Goal: Information Seeking & Learning: Compare options

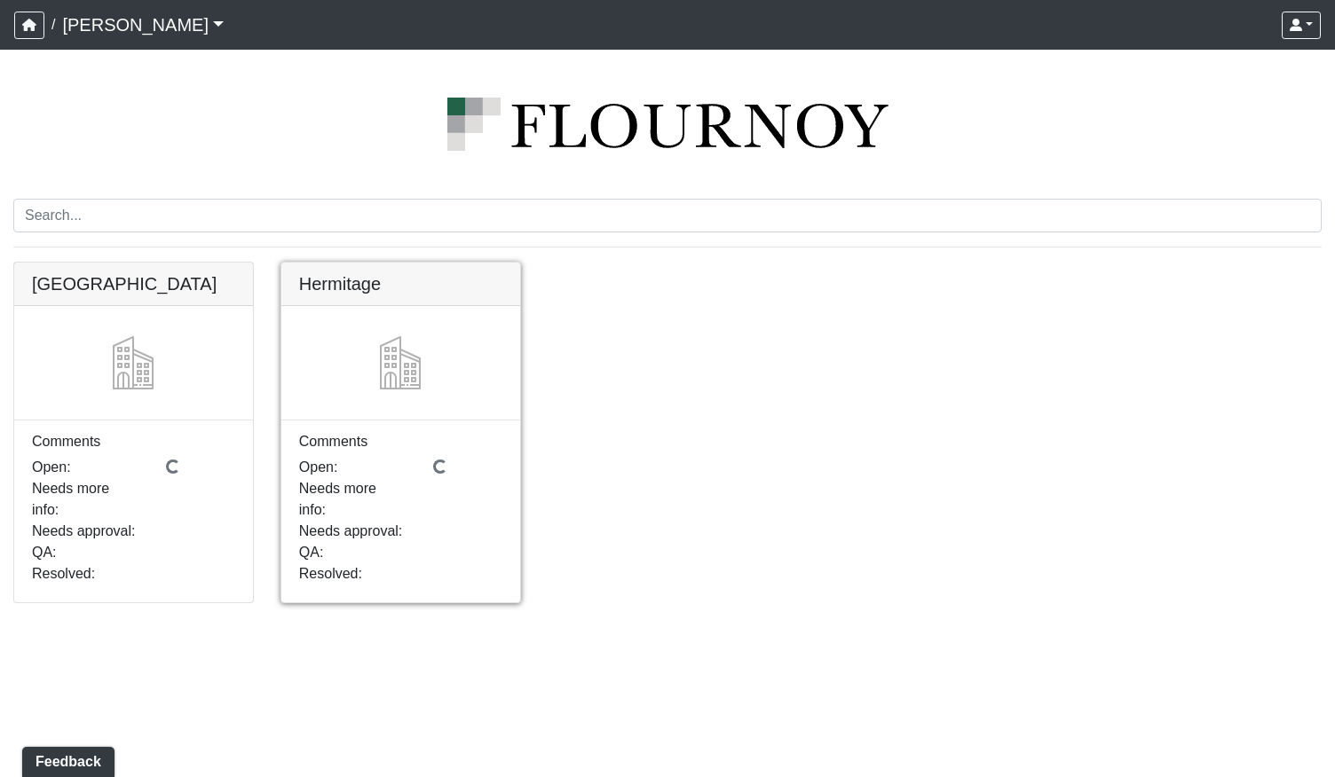
click at [382, 263] on link at bounding box center [400, 263] width 239 height 0
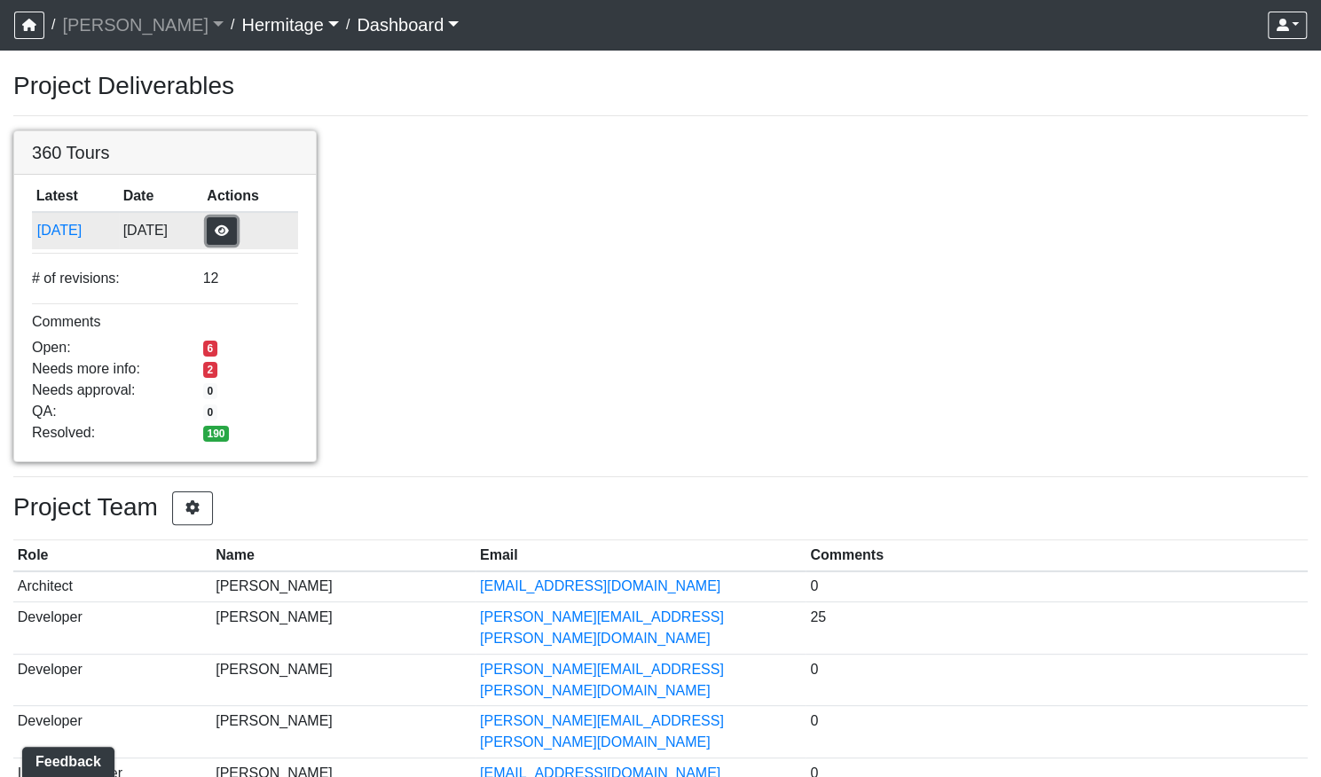
click at [237, 234] on button "button" at bounding box center [222, 231] width 30 height 28
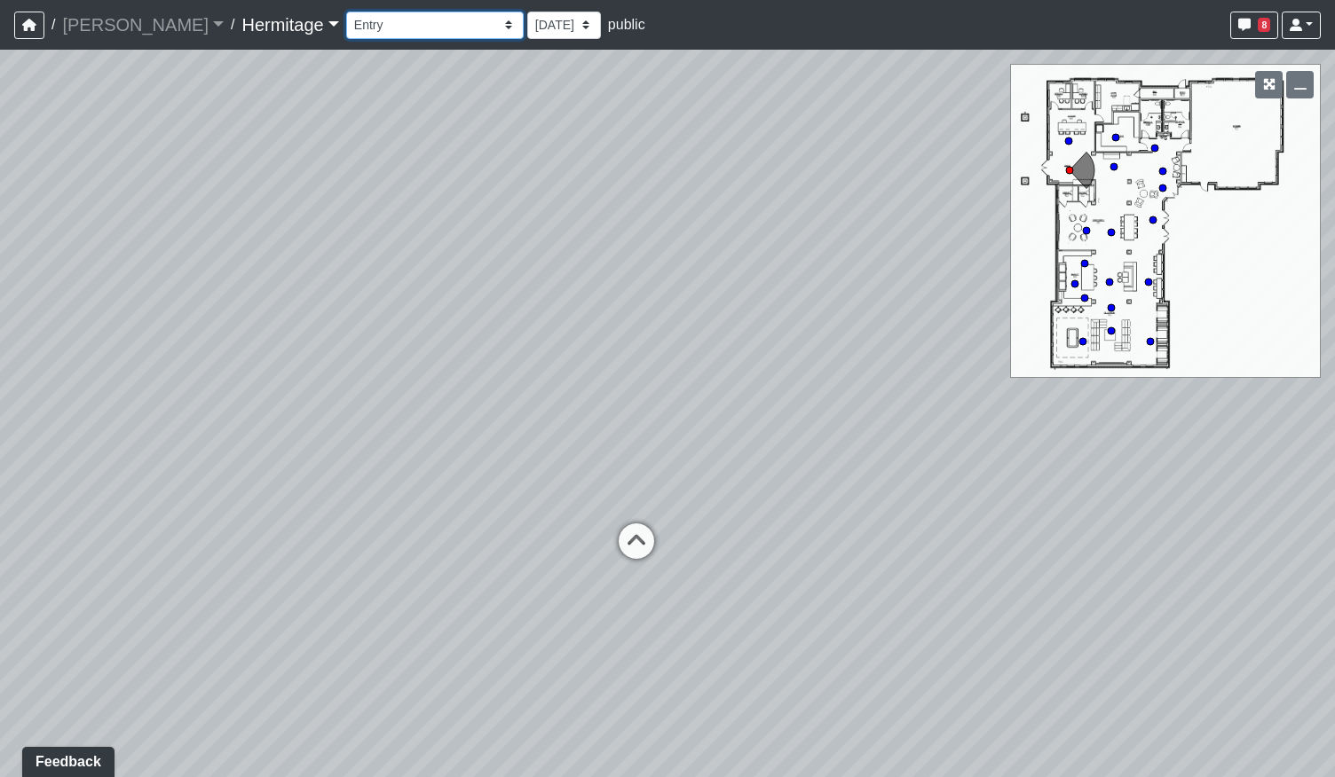
click at [417, 29] on select "Booth Seating Fireplace Pool Table Community Table Hallway Pool Courtyard Entry…" at bounding box center [434, 26] width 177 height 28
click at [346, 12] on select "Booth Seating Fireplace Pool Table Community Table Hallway Pool Courtyard Entry…" at bounding box center [434, 26] width 177 height 28
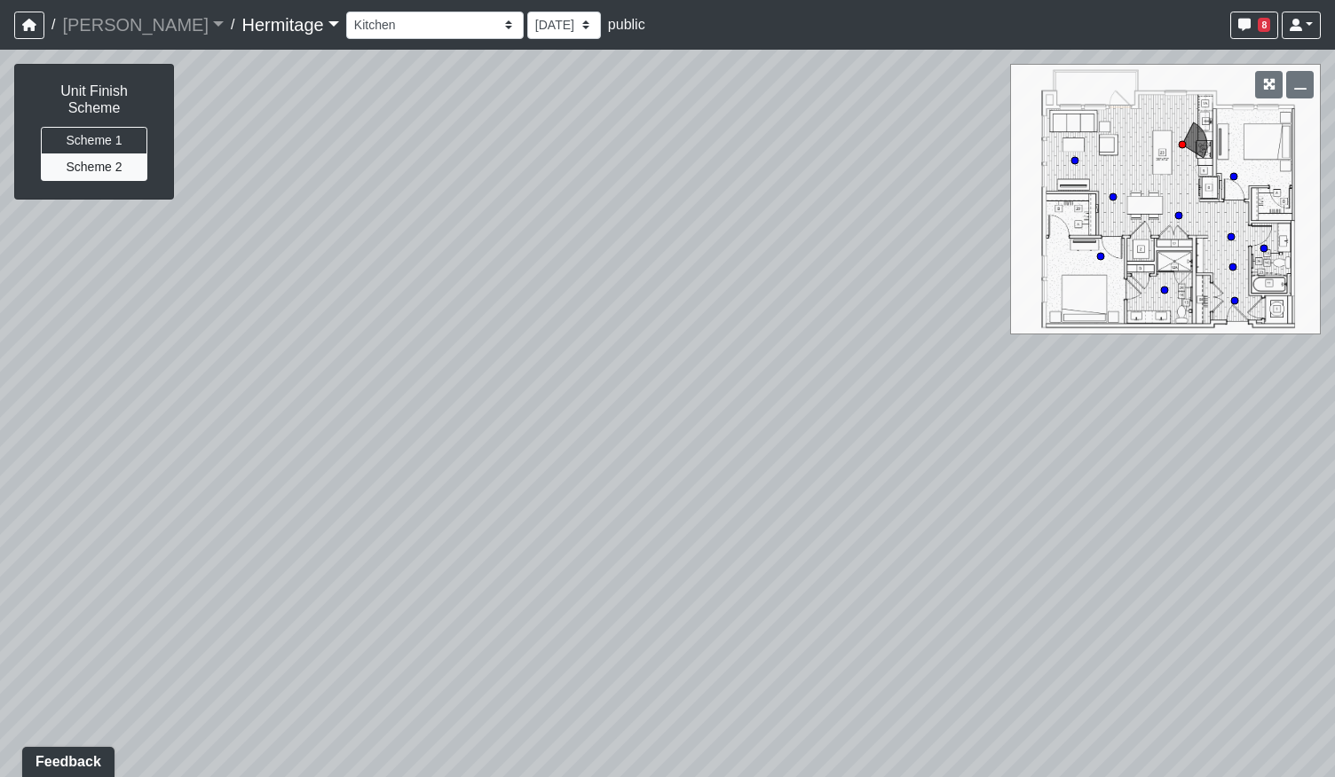
drag, startPoint x: 488, startPoint y: 597, endPoint x: 691, endPoint y: 429, distance: 264.0
click at [691, 429] on div "Loading... Leasing Desk Loading... Hallway Loading... Kitchen Hallway Loading..…" at bounding box center [667, 414] width 1335 height 728
click at [99, 127] on button "Scheme 1" at bounding box center [94, 141] width 106 height 28
click at [106, 157] on button "Scheme 2" at bounding box center [94, 168] width 106 height 28
click at [116, 127] on button "Scheme 1" at bounding box center [94, 141] width 106 height 28
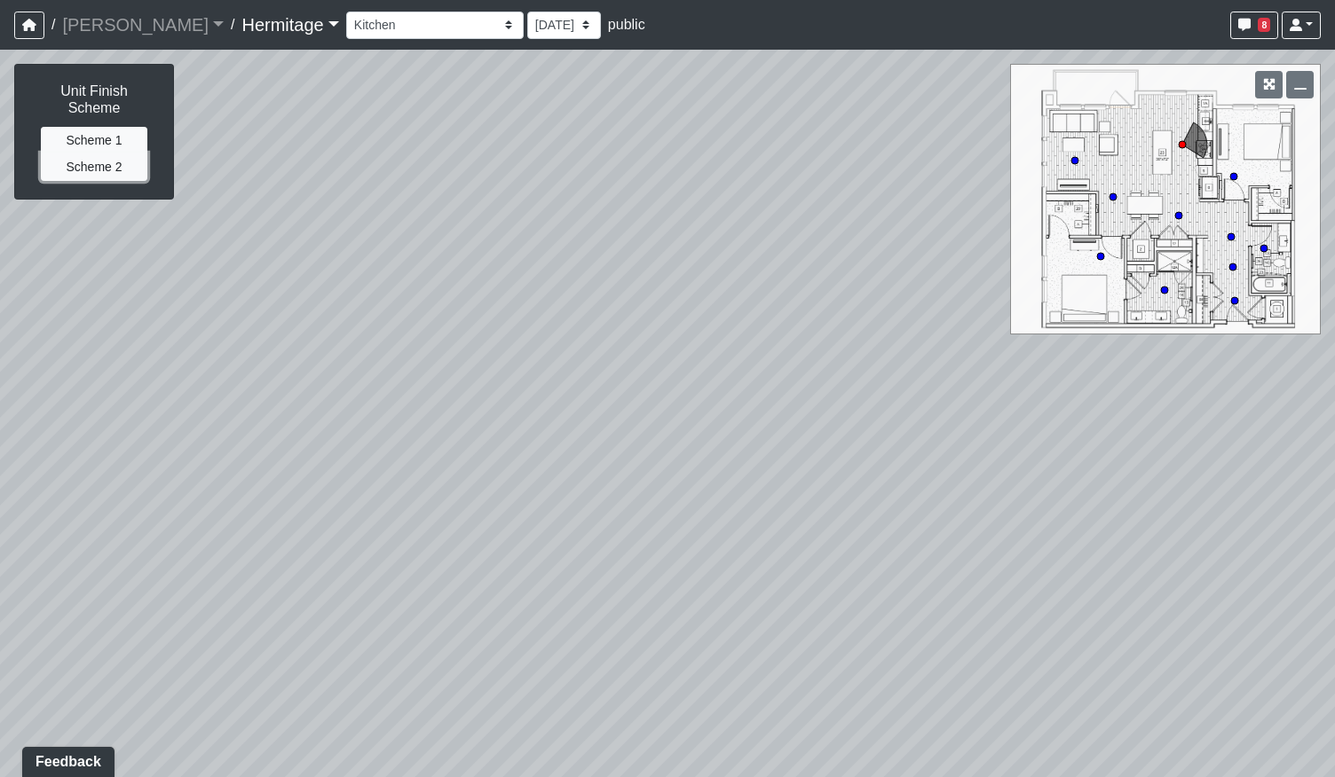
click at [114, 154] on button "Scheme 2" at bounding box center [94, 168] width 106 height 28
click at [114, 129] on button "Scheme 1" at bounding box center [94, 141] width 106 height 28
click at [114, 158] on button "Scheme 2" at bounding box center [94, 168] width 106 height 28
drag, startPoint x: 657, startPoint y: 436, endPoint x: 659, endPoint y: 326, distance: 110.1
click at [588, 366] on div "Loading... Leasing Desk Loading... Hallway Loading... Kitchen Hallway Loading..…" at bounding box center [667, 414] width 1335 height 728
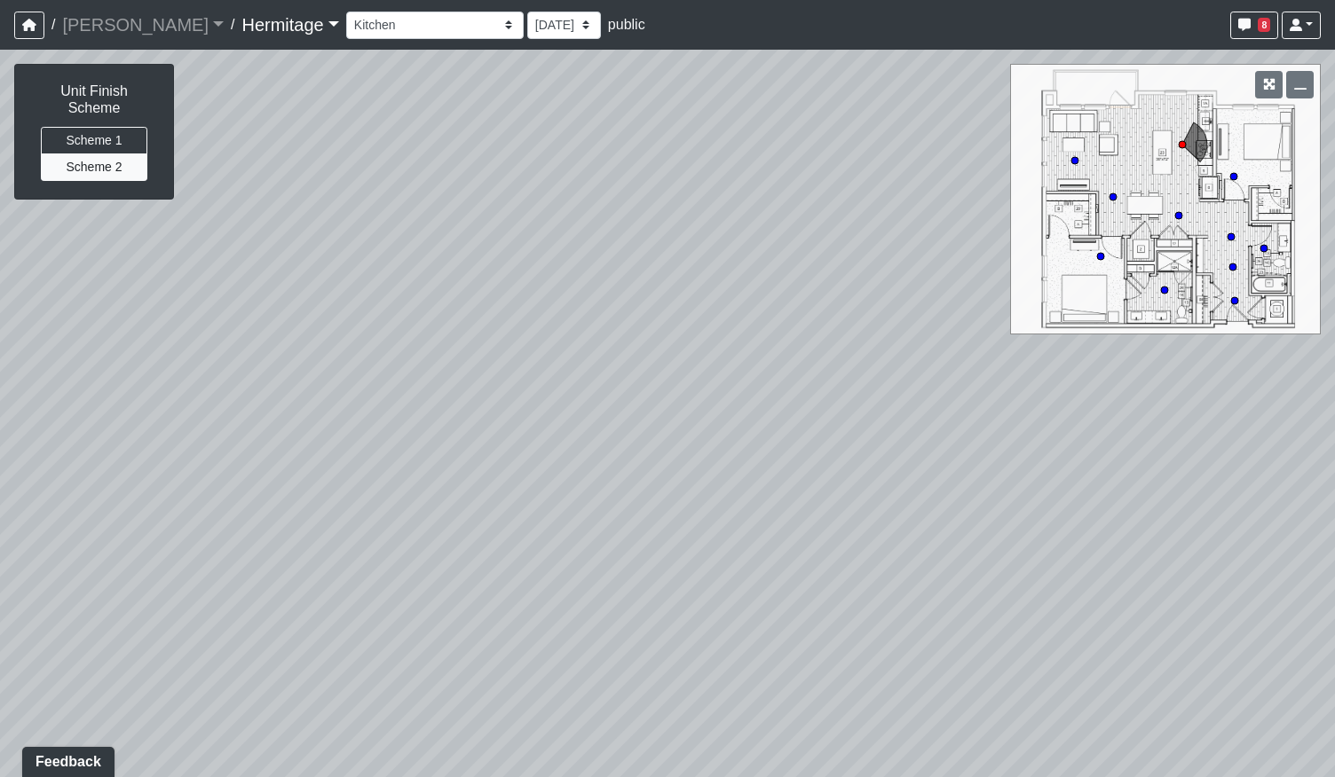
click at [1078, 159] on icon at bounding box center [1074, 160] width 9 height 9
click at [104, 127] on button "Scheme 1" at bounding box center [94, 141] width 106 height 28
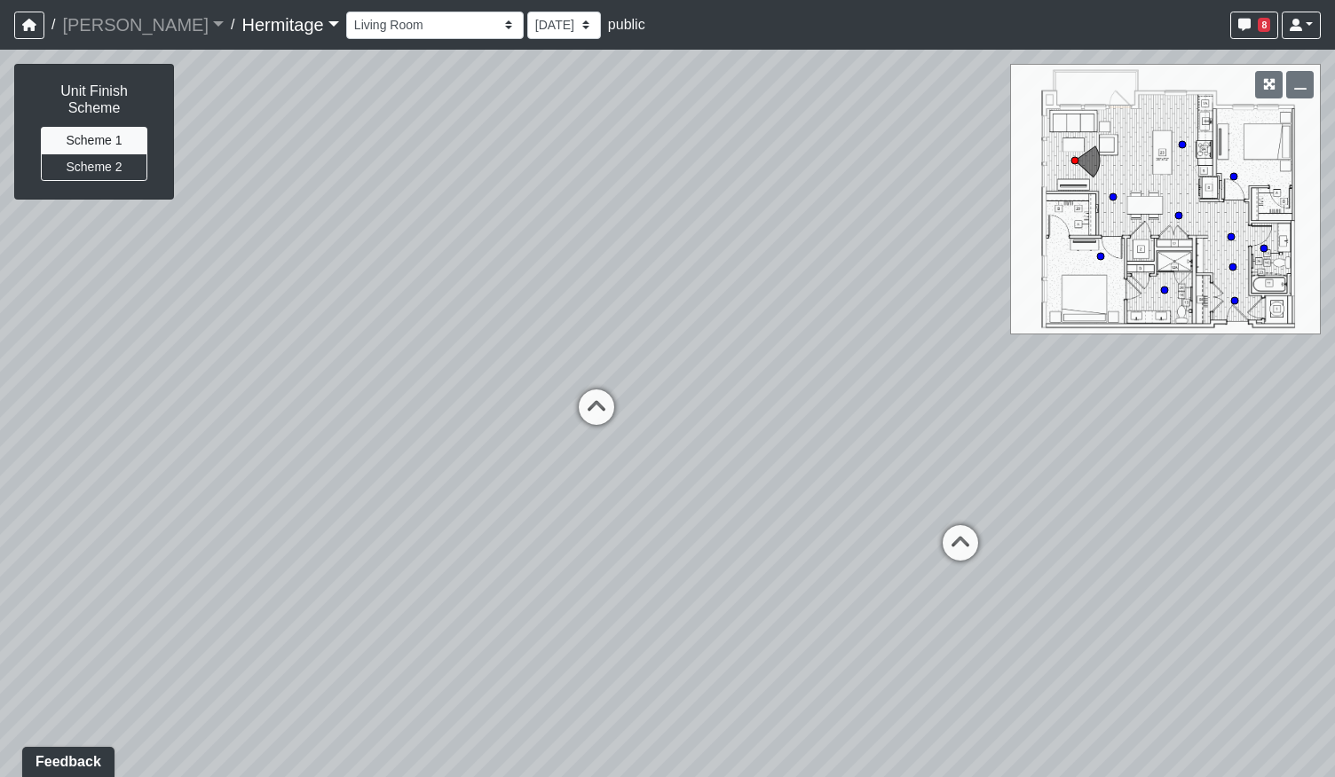
drag, startPoint x: 530, startPoint y: 407, endPoint x: 562, endPoint y: 398, distance: 33.2
click at [562, 398] on div "Loading... Leasing Desk Loading... Hallway Loading... Kitchen Hallway Loading..…" at bounding box center [667, 414] width 1335 height 728
click at [85, 154] on button "Scheme 2" at bounding box center [94, 168] width 106 height 28
click at [91, 131] on button "Scheme 1" at bounding box center [94, 141] width 106 height 28
click at [97, 160] on button "Scheme 2" at bounding box center [94, 168] width 106 height 28
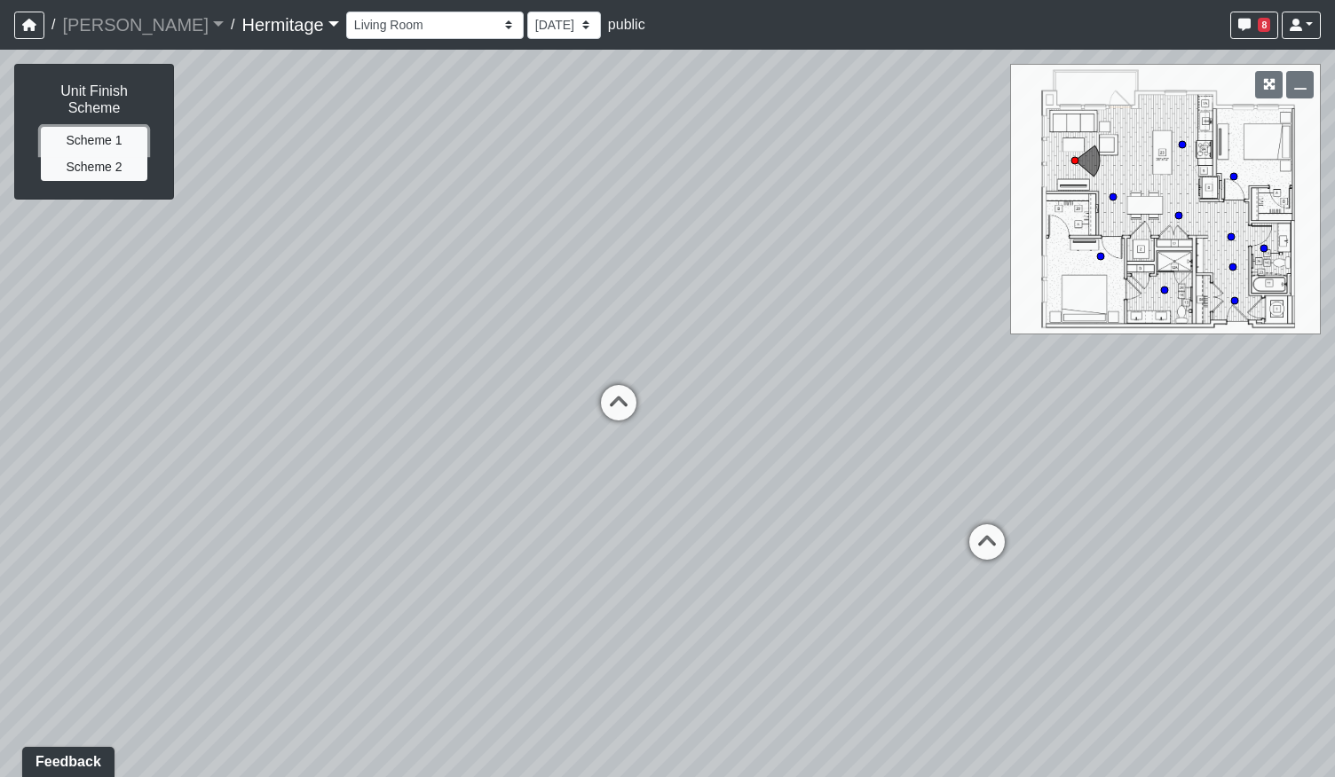
click at [103, 127] on button "Scheme 1" at bounding box center [94, 141] width 106 height 28
drag, startPoint x: 415, startPoint y: 471, endPoint x: 643, endPoint y: 414, distance: 235.0
click at [643, 414] on div "Loading... Leasing Desk Loading... Hallway Loading... Kitchen Hallway Loading..…" at bounding box center [667, 414] width 1335 height 728
click at [104, 154] on button "Scheme 2" at bounding box center [94, 168] width 106 height 28
click at [104, 127] on button "Scheme 1" at bounding box center [94, 141] width 106 height 28
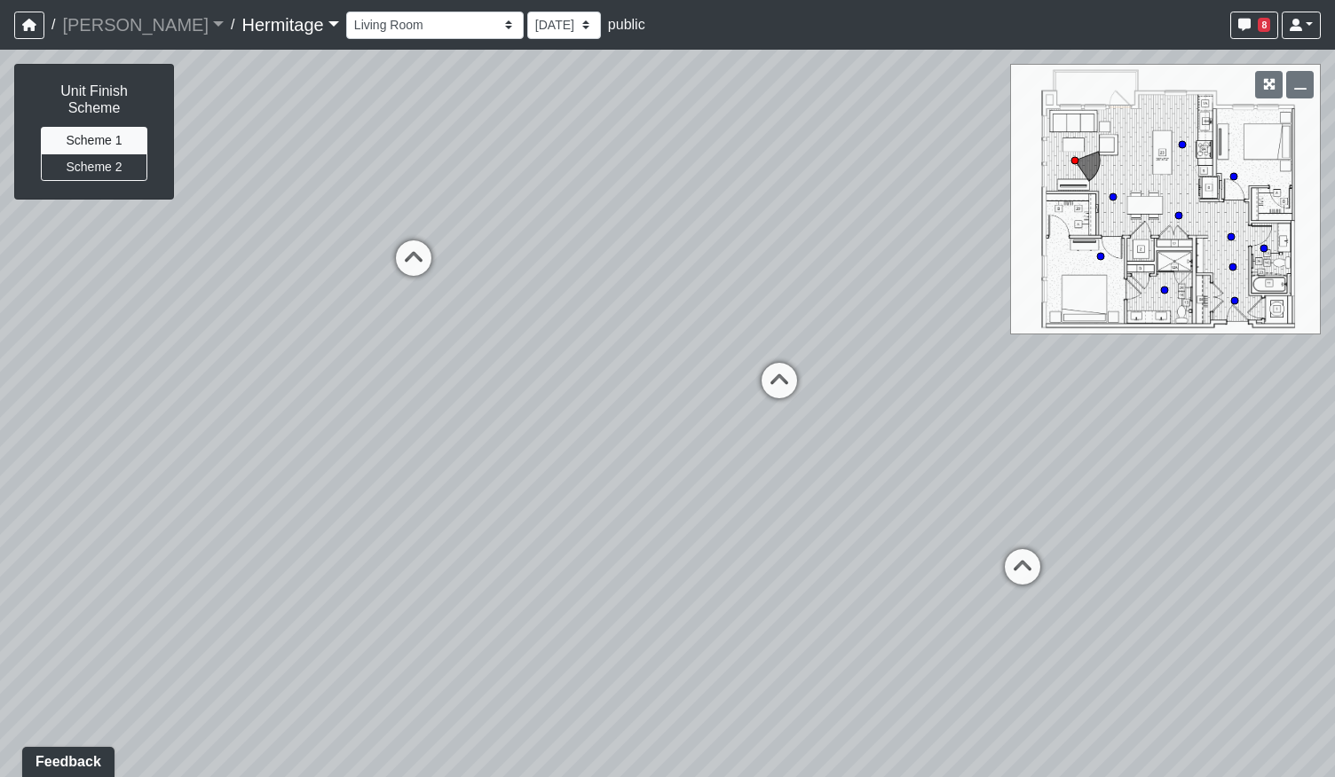
drag, startPoint x: 560, startPoint y: 378, endPoint x: 227, endPoint y: 409, distance: 334.2
click at [225, 407] on div "Loading... Leasing Desk Loading... Hallway Loading... Kitchen Hallway Loading..…" at bounding box center [667, 414] width 1335 height 728
drag, startPoint x: 518, startPoint y: 462, endPoint x: 623, endPoint y: 421, distance: 112.7
click at [589, 419] on div "Loading... Leasing Desk Loading... Hallway Loading... Kitchen Hallway Loading..…" at bounding box center [667, 414] width 1335 height 728
drag, startPoint x: 433, startPoint y: 412, endPoint x: 788, endPoint y: 342, distance: 361.8
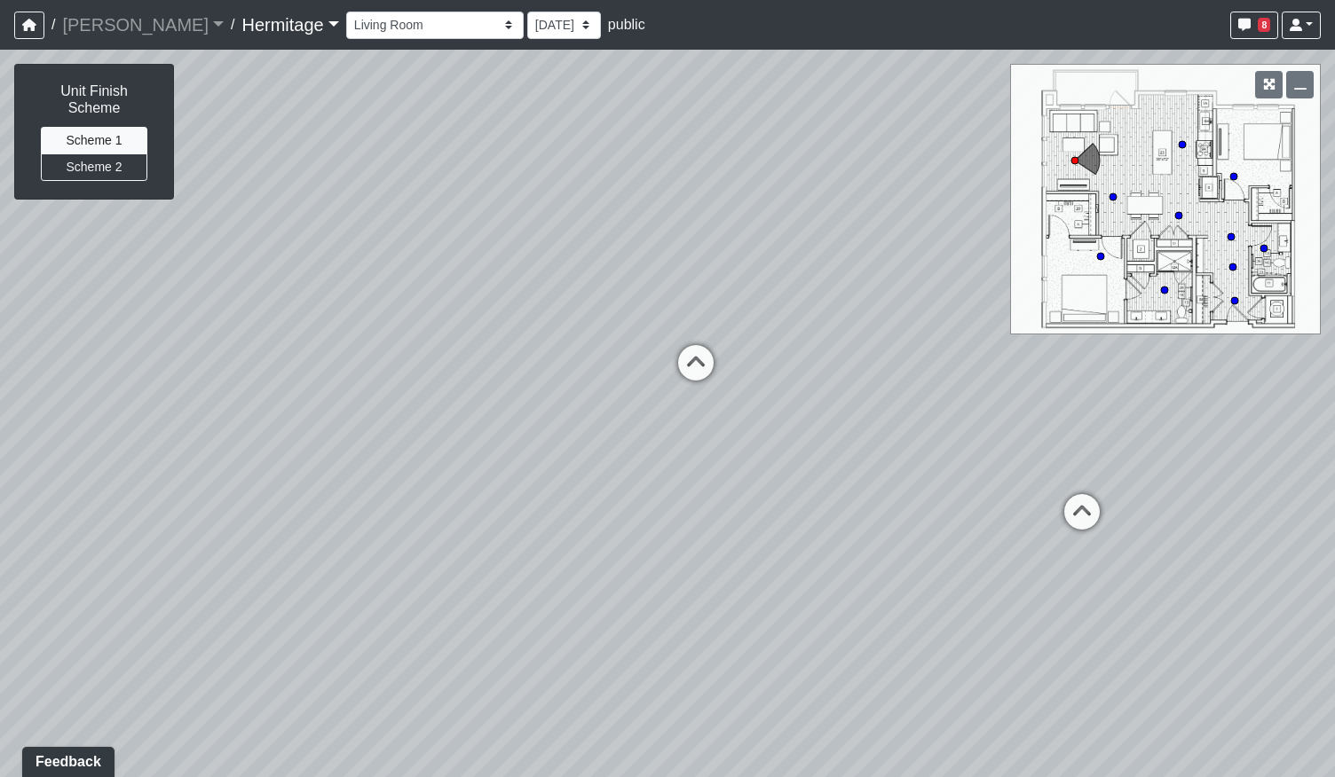
click at [788, 342] on div "Loading... Leasing Desk Loading... Hallway Loading... Kitchen Hallway Loading..…" at bounding box center [667, 414] width 1335 height 728
click at [701, 370] on icon at bounding box center [695, 371] width 53 height 53
drag, startPoint x: 500, startPoint y: 675, endPoint x: 737, endPoint y: 155, distance: 571.1
click at [719, 209] on div "Loading... Leasing Desk Loading... Hallway Loading... Kitchen Hallway Loading..…" at bounding box center [667, 414] width 1335 height 728
drag, startPoint x: 748, startPoint y: 313, endPoint x: 515, endPoint y: 582, distance: 356.0
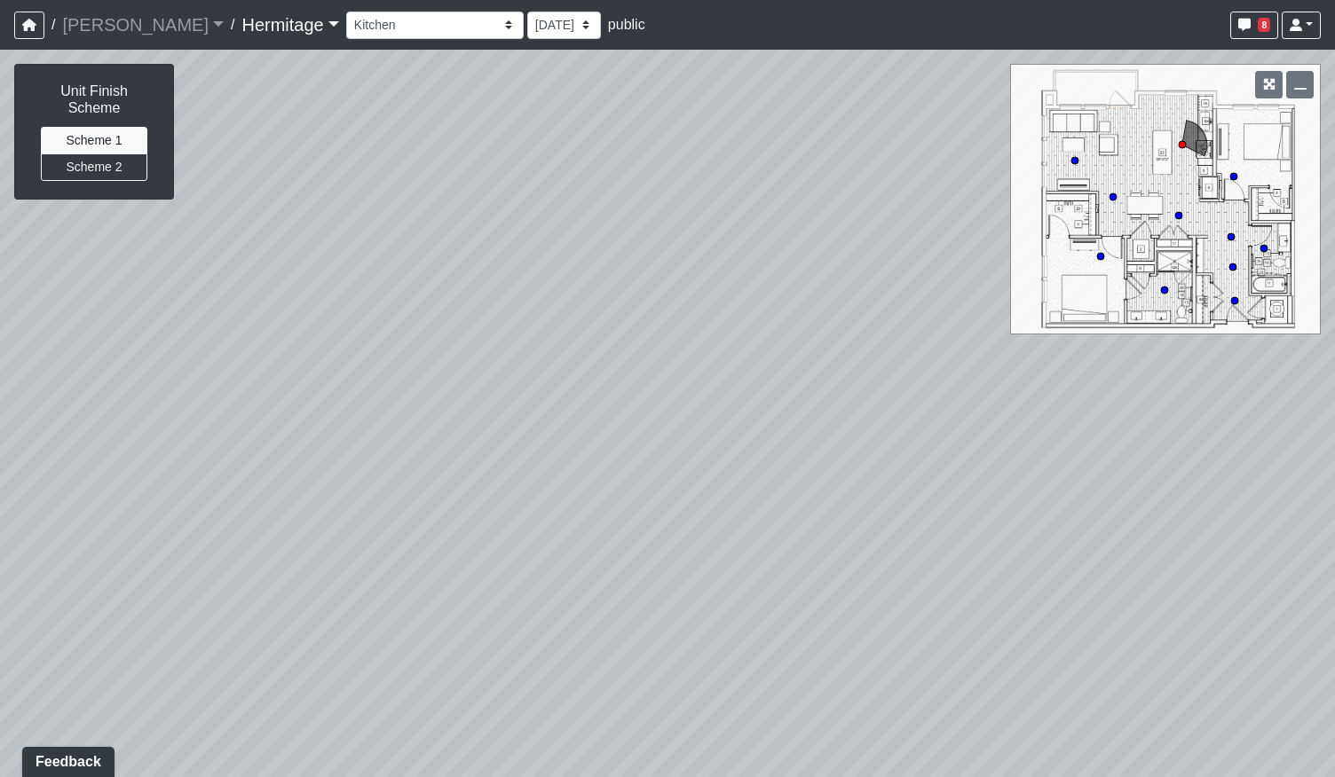
click at [515, 582] on div "Loading... Leasing Desk Loading... Hallway Loading... Kitchen Hallway Loading..…" at bounding box center [667, 414] width 1335 height 728
drag, startPoint x: 595, startPoint y: 535, endPoint x: 856, endPoint y: 427, distance: 282.5
click at [856, 427] on div "Loading... Leasing Desk Loading... Hallway Loading... Kitchen Hallway Loading..…" at bounding box center [667, 414] width 1335 height 728
drag, startPoint x: 583, startPoint y: 432, endPoint x: 660, endPoint y: 485, distance: 93.8
click at [660, 485] on div "Loading... Leasing Desk Loading... Hallway Loading... Kitchen Hallway Loading..…" at bounding box center [667, 414] width 1335 height 728
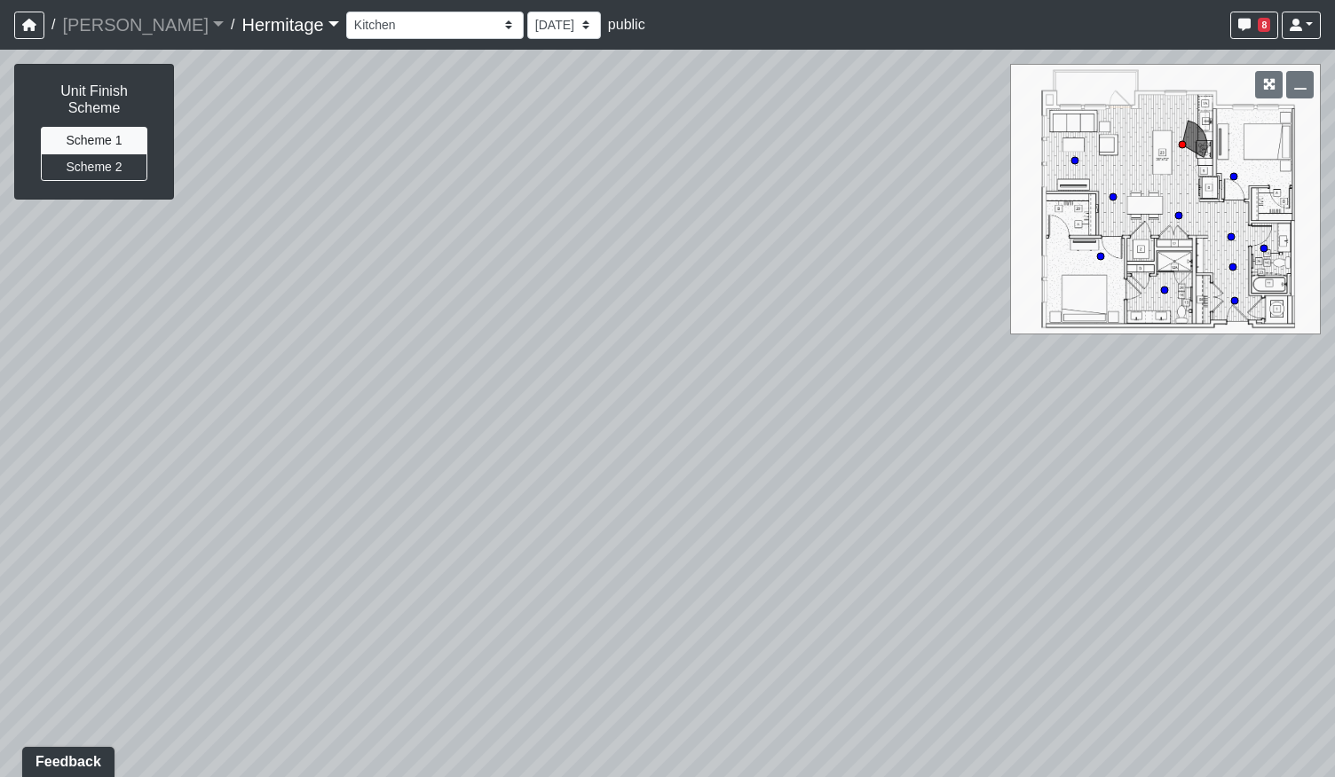
drag, startPoint x: 839, startPoint y: 366, endPoint x: 506, endPoint y: 355, distance: 332.9
click at [507, 355] on div "Loading... Leasing Desk Loading... Hallway Loading... Kitchen Hallway Loading..…" at bounding box center [667, 414] width 1335 height 728
drag, startPoint x: 770, startPoint y: 448, endPoint x: 477, endPoint y: 501, distance: 298.5
click at [519, 566] on div "Loading... Leasing Desk Loading... Hallway Loading... Kitchen Hallway Loading..…" at bounding box center [667, 414] width 1335 height 728
click at [80, 157] on button "Scheme 2" at bounding box center [94, 168] width 106 height 28
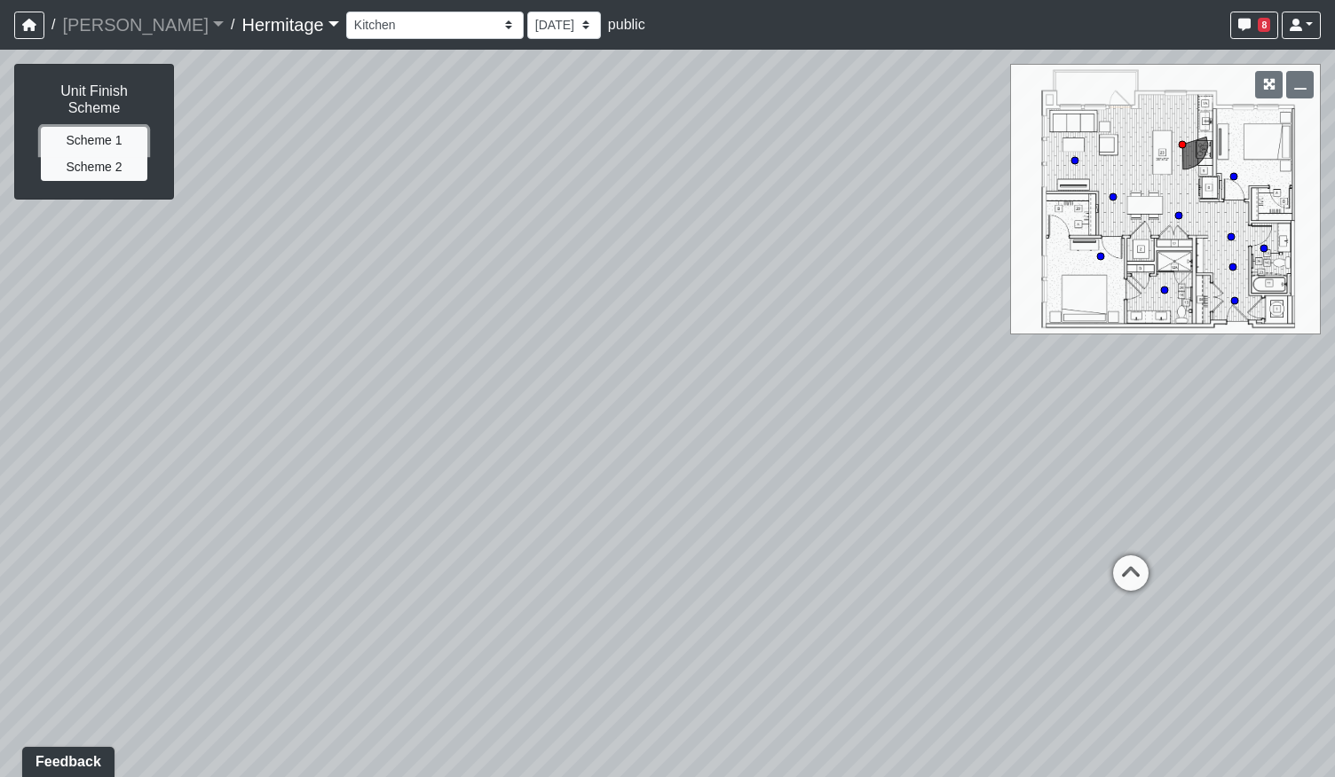
click at [83, 127] on button "Scheme 1" at bounding box center [94, 141] width 106 height 28
click at [80, 168] on div "Unit Finish Scheme Scheme 1 Scheme 2" at bounding box center [94, 132] width 158 height 134
click at [83, 154] on button "Scheme 2" at bounding box center [94, 168] width 106 height 28
click at [86, 127] on button "Scheme 1" at bounding box center [94, 141] width 106 height 28
click at [1180, 216] on circle at bounding box center [1178, 215] width 7 height 7
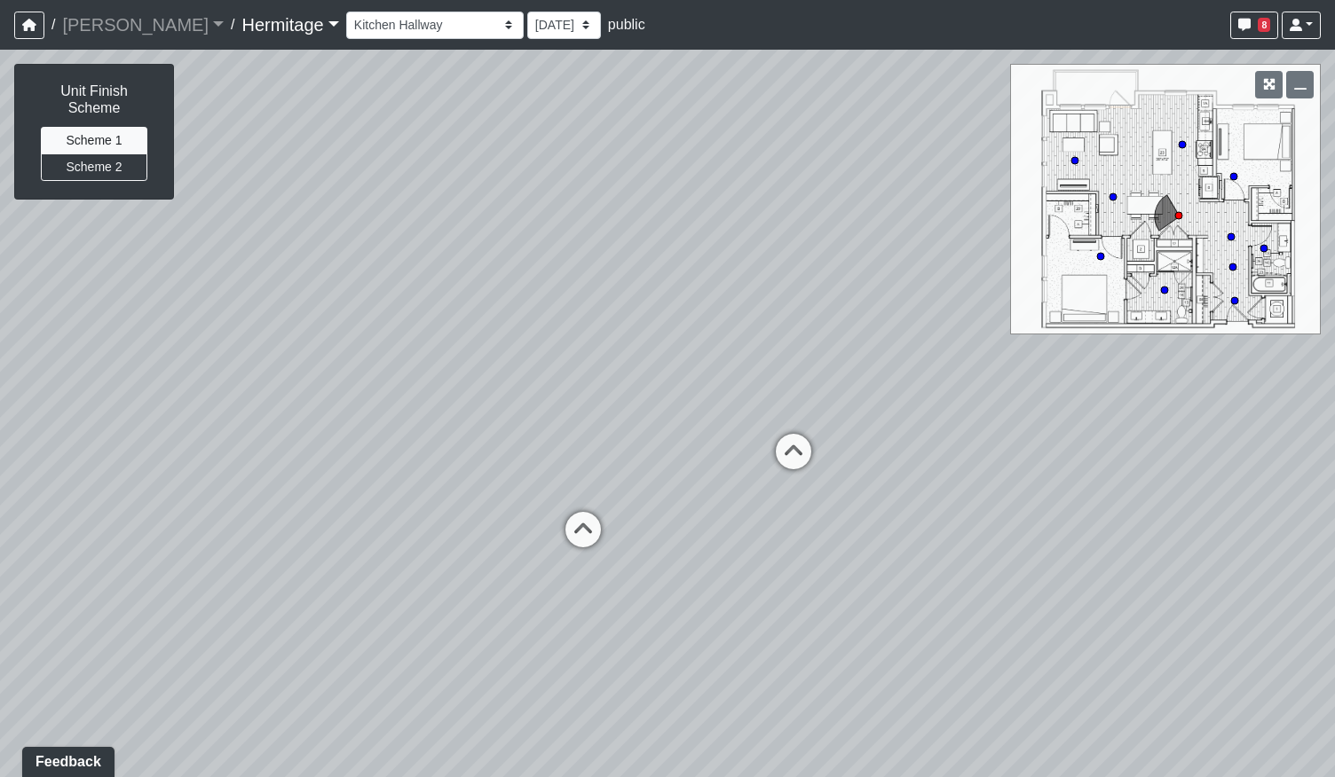
drag, startPoint x: 1000, startPoint y: 477, endPoint x: 663, endPoint y: 459, distance: 337.7
click at [599, 474] on div "Loading... Leasing Desk Loading... Hallway Loading... Kitchen Hallway Loading..…" at bounding box center [667, 414] width 1335 height 728
drag, startPoint x: 824, startPoint y: 459, endPoint x: 853, endPoint y: 427, distance: 42.7
click at [844, 423] on div "Loading... Leasing Desk Loading... Hallway Loading... Kitchen Hallway Loading..…" at bounding box center [667, 414] width 1335 height 728
drag, startPoint x: 561, startPoint y: 411, endPoint x: 651, endPoint y: 365, distance: 101.6
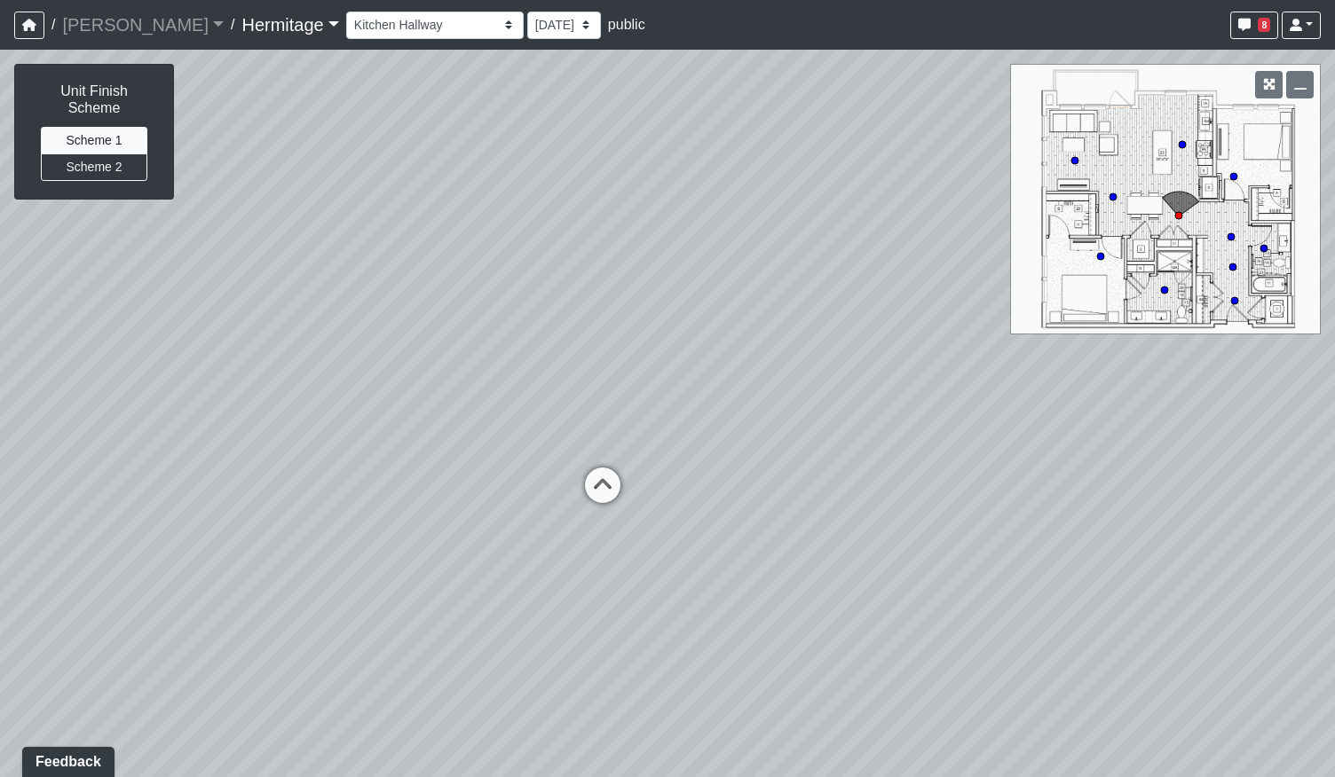
click at [651, 365] on div "Loading... Leasing Desk Loading... Hallway Loading... Kitchen Hallway Loading..…" at bounding box center [667, 414] width 1335 height 728
click at [109, 154] on button "Scheme 2" at bounding box center [94, 168] width 106 height 28
click at [110, 127] on button "Scheme 1" at bounding box center [94, 141] width 106 height 28
click at [1074, 157] on circle at bounding box center [1074, 160] width 7 height 7
click at [1112, 194] on circle at bounding box center [1112, 196] width 7 height 7
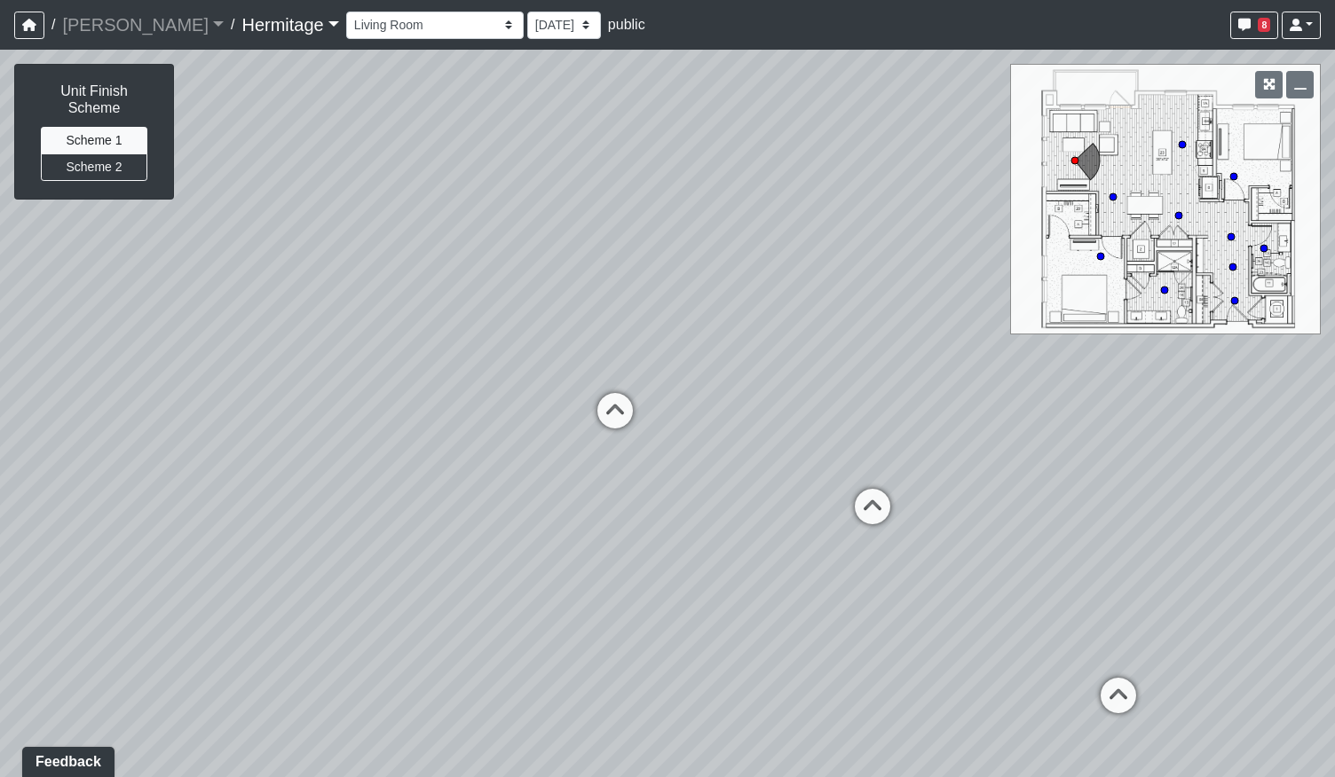
select select "jb5DVLfaGXL8MniArU1ihP"
drag, startPoint x: 913, startPoint y: 468, endPoint x: 161, endPoint y: 407, distance: 754.9
click at [161, 407] on div "Loading... Leasing Desk Loading... Hallway Loading... Kitchen Hallway Loading..…" at bounding box center [667, 414] width 1335 height 728
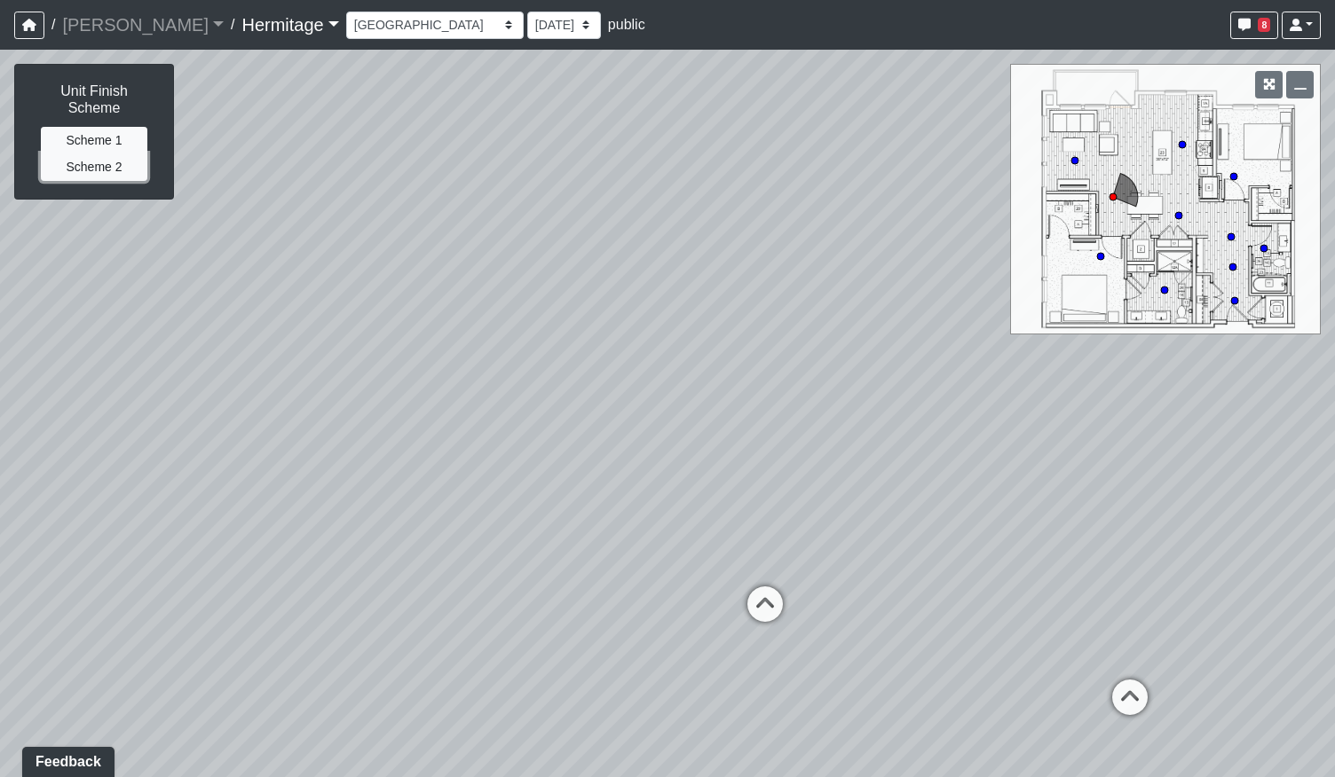
click at [101, 154] on button "Scheme 2" at bounding box center [94, 168] width 106 height 28
click at [115, 127] on button "Scheme 1" at bounding box center [94, 141] width 106 height 28
click at [114, 157] on button "Scheme 2" at bounding box center [94, 168] width 106 height 28
click at [103, 127] on button "Scheme 1" at bounding box center [94, 141] width 106 height 28
click at [114, 154] on button "Scheme 2" at bounding box center [94, 168] width 106 height 28
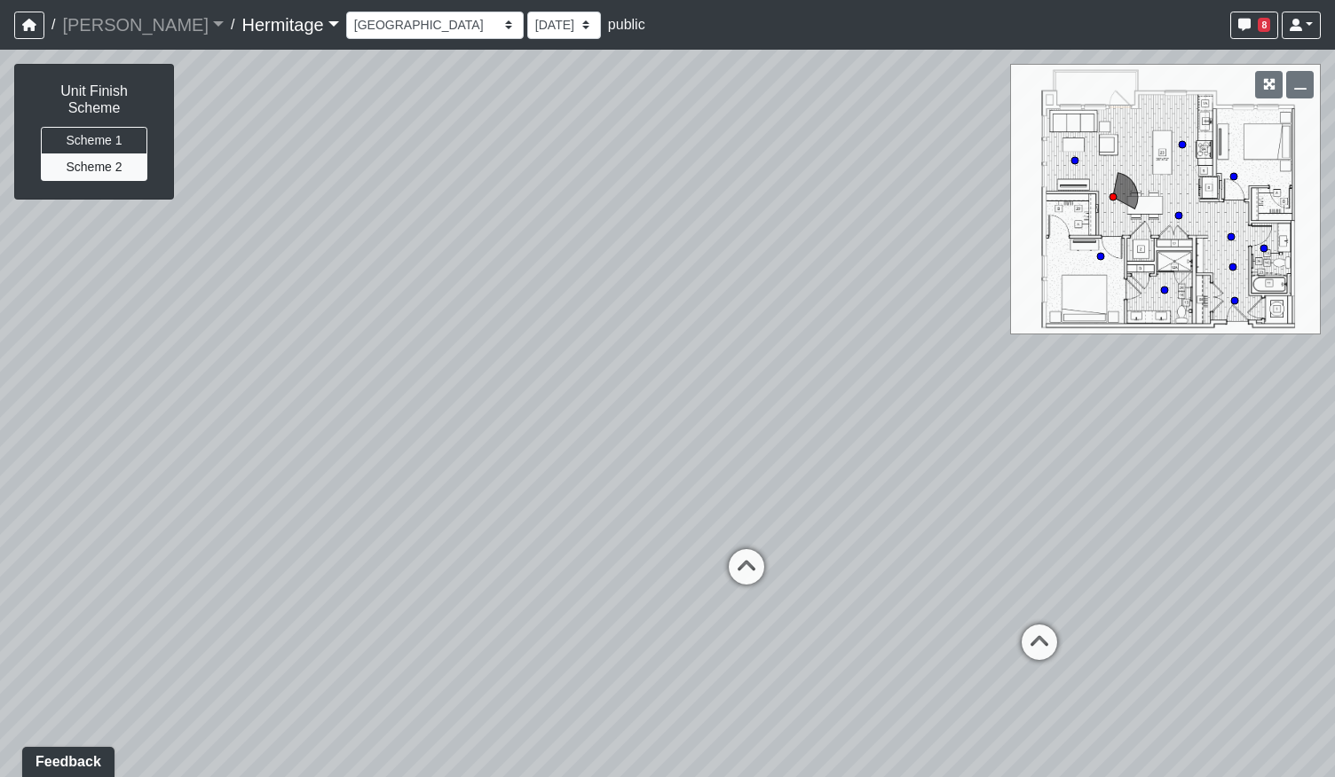
click at [246, 20] on link "Hermitage" at bounding box center [289, 24] width 97 height 35
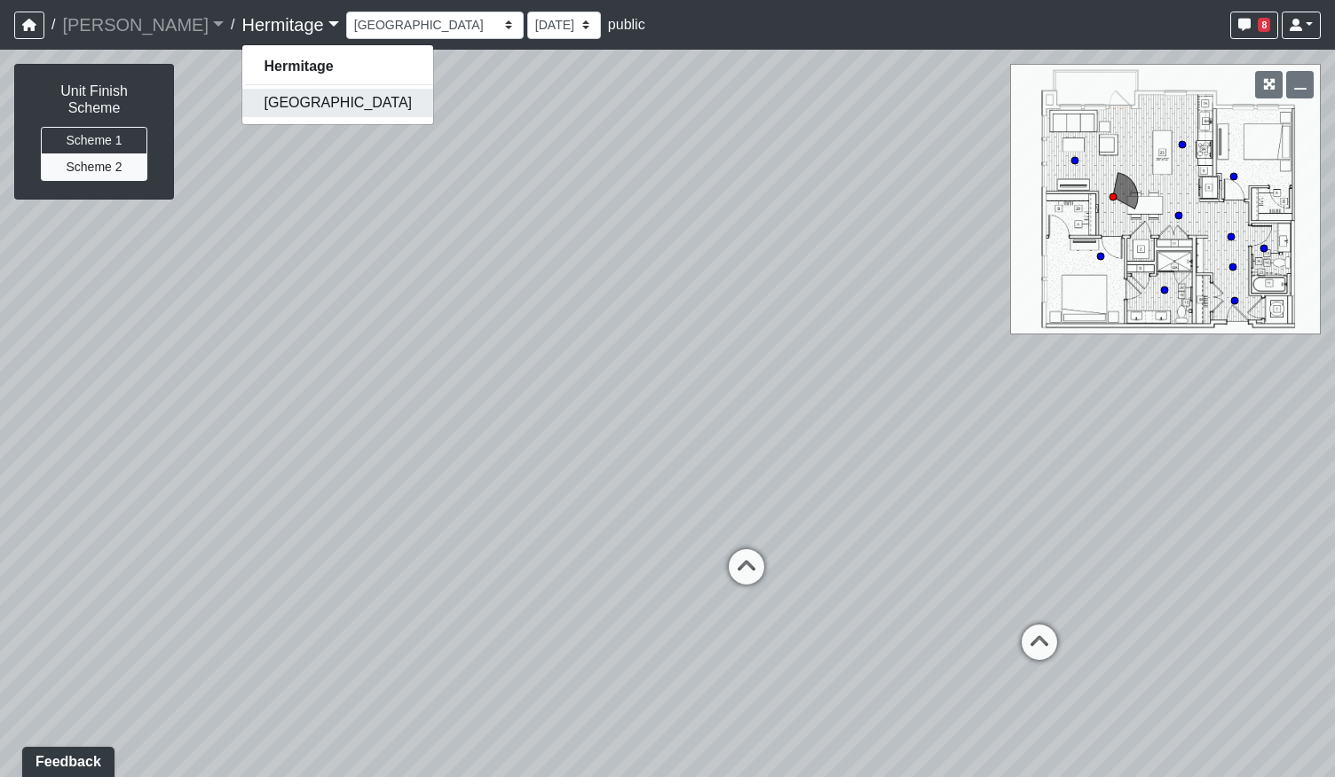
click at [267, 106] on link "[GEOGRAPHIC_DATA]" at bounding box center [337, 103] width 191 height 28
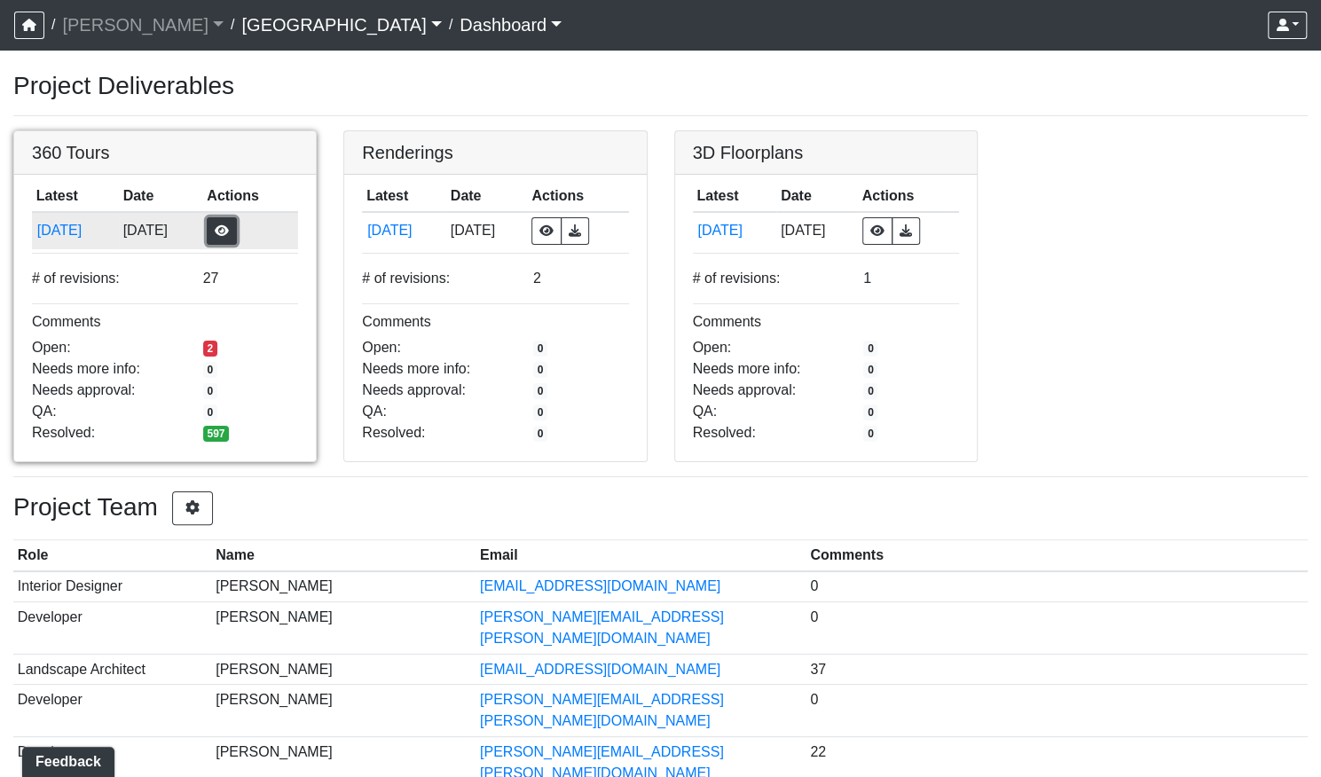
click at [237, 232] on button "button" at bounding box center [222, 231] width 30 height 28
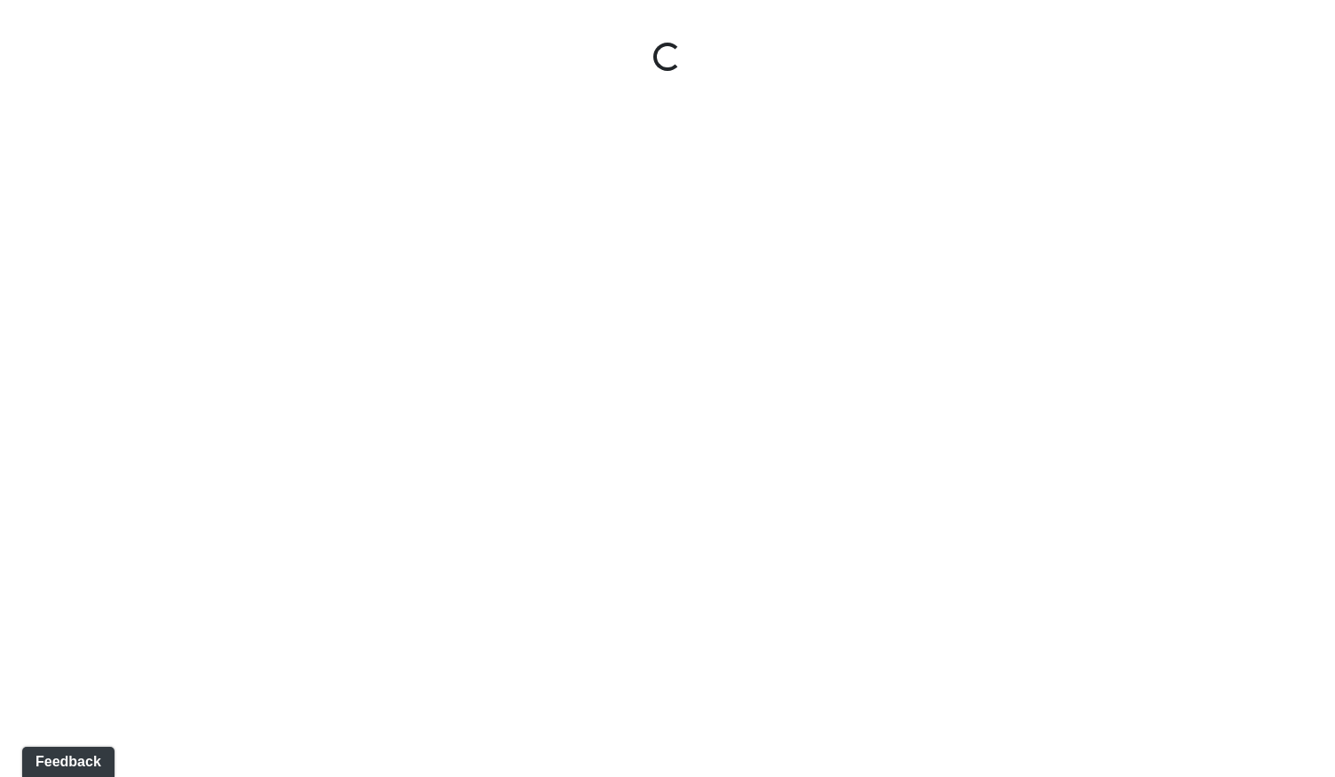
select select "gontoaMErPAtzSBVXh4ptW"
select select "h3ebyGk32eUmSzz99H473o"
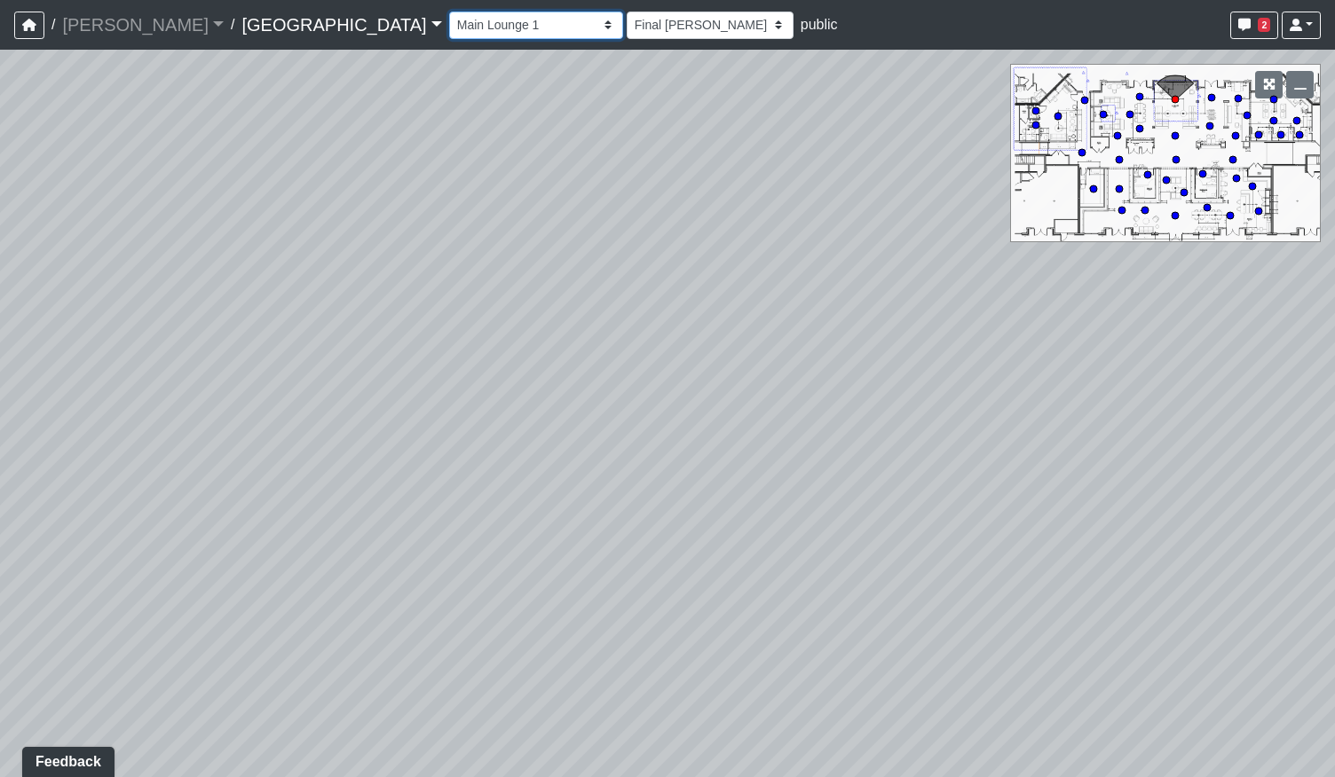
click at [453, 26] on select "Breezeway Entry Fireplace 1 Fireplace 2 Gate Golf Holes Shade Sails Sidewalk 1 …" at bounding box center [536, 26] width 174 height 28
click at [449, 12] on select "Breezeway Entry Fireplace 1 Fireplace 2 Gate Golf Holes Shade Sails Sidewalk 1 …" at bounding box center [536, 26] width 174 height 28
select select "p4BTCBQjKduMbMHykc2z7i"
select select "h3ebyGk32eUmSzz99H473o"
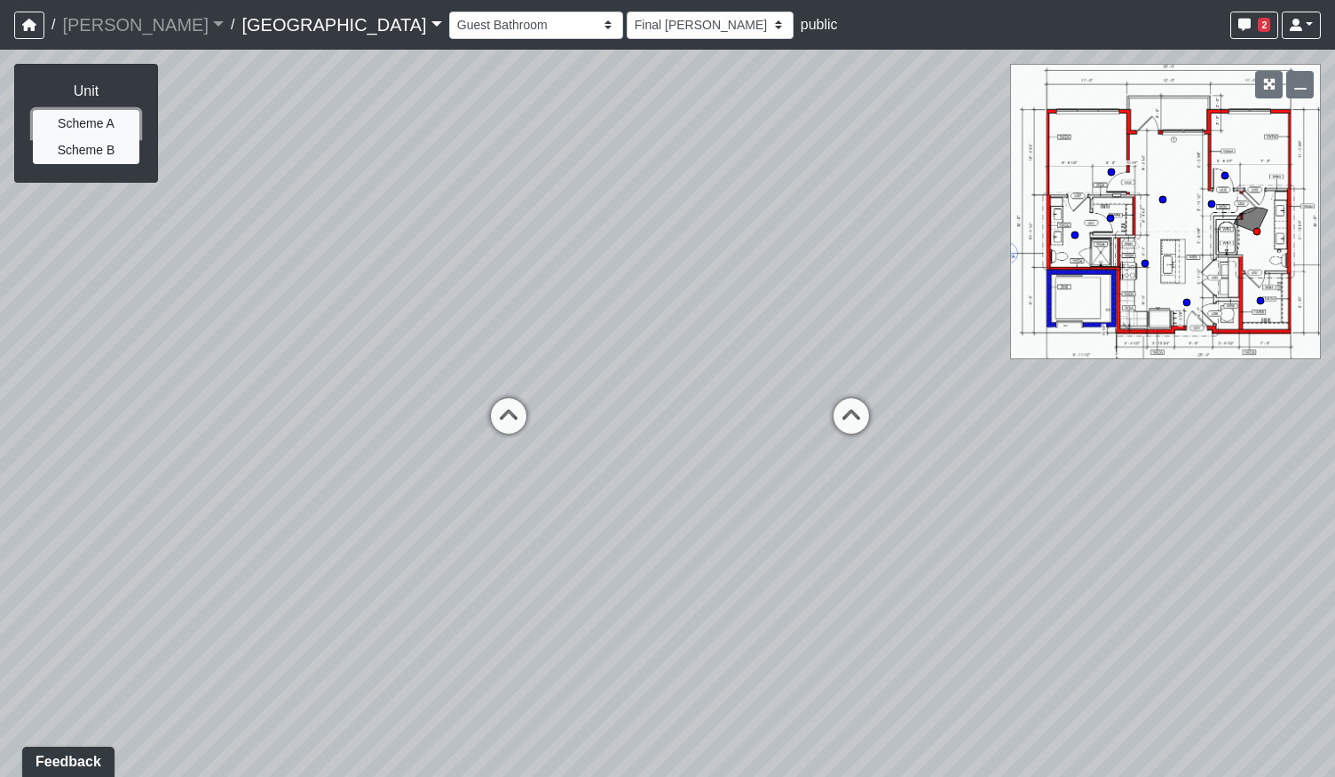
click at [113, 127] on button "Scheme A" at bounding box center [86, 124] width 106 height 28
click at [112, 158] on button "Scheme B" at bounding box center [86, 151] width 106 height 28
drag, startPoint x: 1029, startPoint y: 416, endPoint x: 585, endPoint y: 413, distance: 444.6
click at [705, 411] on div "Loading... Pool Courtyard Entry 1 Loading... Main Lounge 2 Loading... Pool Cour…" at bounding box center [667, 414] width 1335 height 728
drag, startPoint x: 548, startPoint y: 406, endPoint x: 863, endPoint y: 282, distance: 337.5
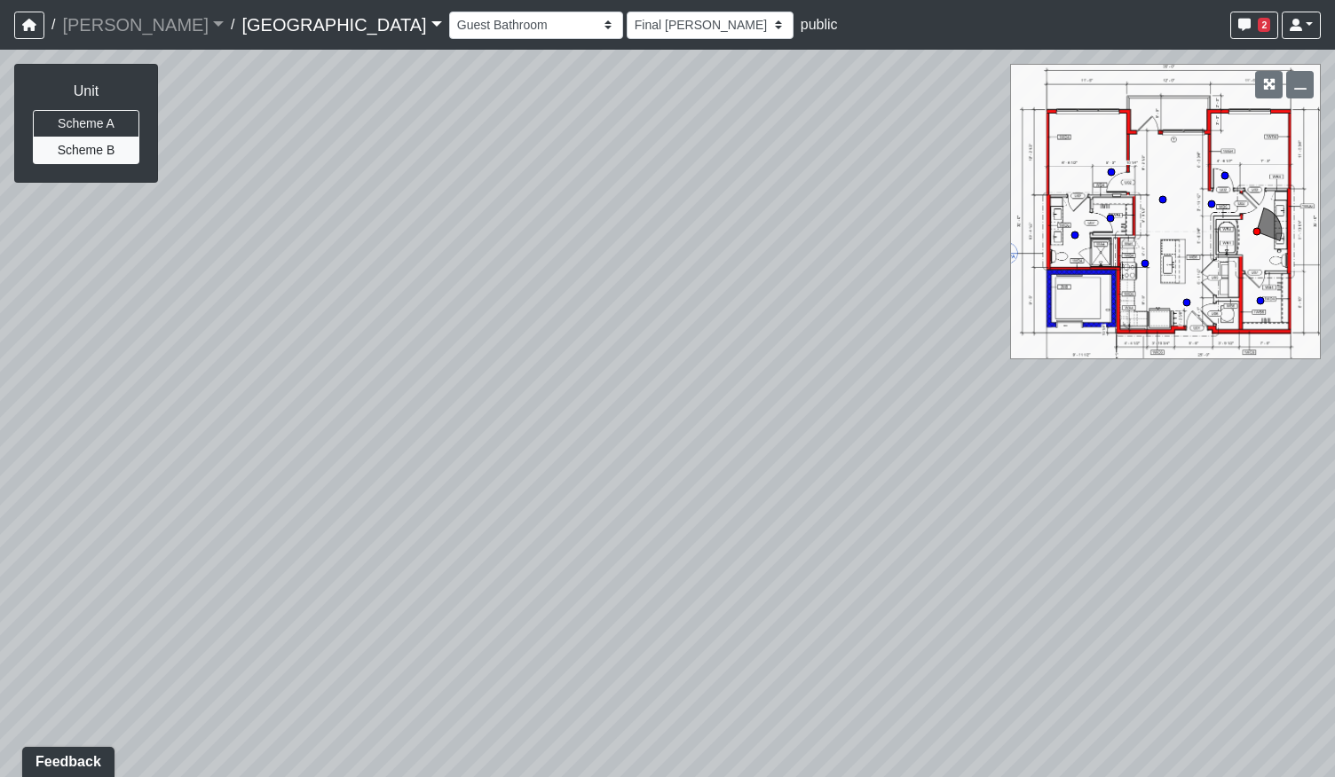
click at [863, 282] on div "Loading... Pool Courtyard Entry 1 Loading... Main Lounge 2 Loading... Pool Cour…" at bounding box center [667, 414] width 1335 height 728
click at [1146, 264] on circle at bounding box center [1144, 263] width 7 height 7
select select "bkYVdsJMV4C2cUzTaWjFsq"
select select "h3ebyGk32eUmSzz99H473o"
drag, startPoint x: 454, startPoint y: 559, endPoint x: 902, endPoint y: 523, distance: 448.7
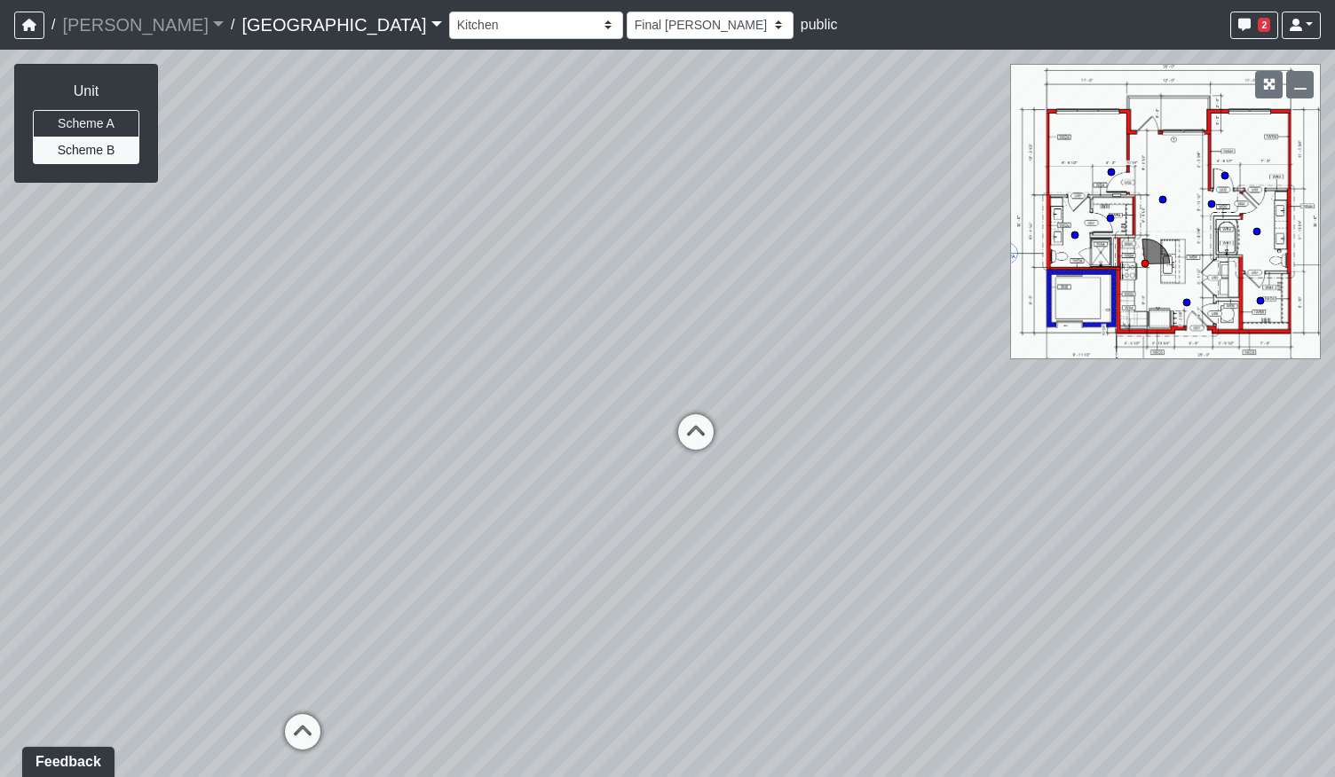
click at [883, 524] on div "Loading... Pool Courtyard Entry 1 Loading... Main Lounge 2 Loading... Pool Cour…" at bounding box center [667, 414] width 1335 height 728
drag, startPoint x: 353, startPoint y: 492, endPoint x: 807, endPoint y: 516, distance: 454.0
click at [807, 516] on div "Loading... Pool Courtyard Entry 1 Loading... Main Lounge 2 Loading... Pool Cour…" at bounding box center [667, 414] width 1335 height 728
click at [66, 123] on button "Scheme A" at bounding box center [86, 124] width 106 height 28
drag, startPoint x: 834, startPoint y: 519, endPoint x: 784, endPoint y: 414, distance: 115.9
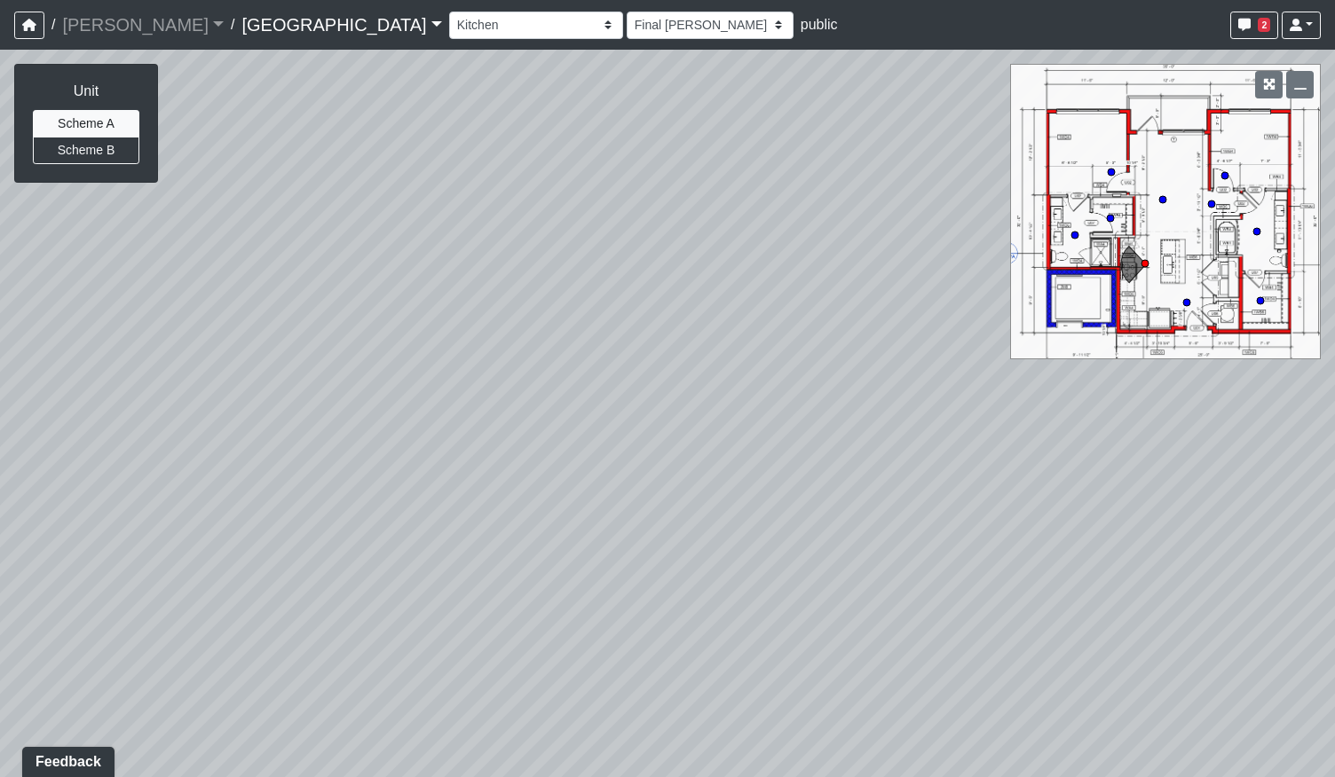
click at [784, 414] on div "Loading... Pool Courtyard Entry 1 Loading... Main Lounge 2 Loading... Pool Cour…" at bounding box center [667, 414] width 1335 height 728
click at [108, 148] on button "Scheme B" at bounding box center [86, 151] width 106 height 28
click at [113, 125] on button "Scheme A" at bounding box center [86, 124] width 106 height 28
click at [85, 152] on button "Scheme B" at bounding box center [86, 151] width 106 height 28
click at [99, 118] on button "Scheme A" at bounding box center [86, 124] width 106 height 28
